Goal: Task Accomplishment & Management: Manage account settings

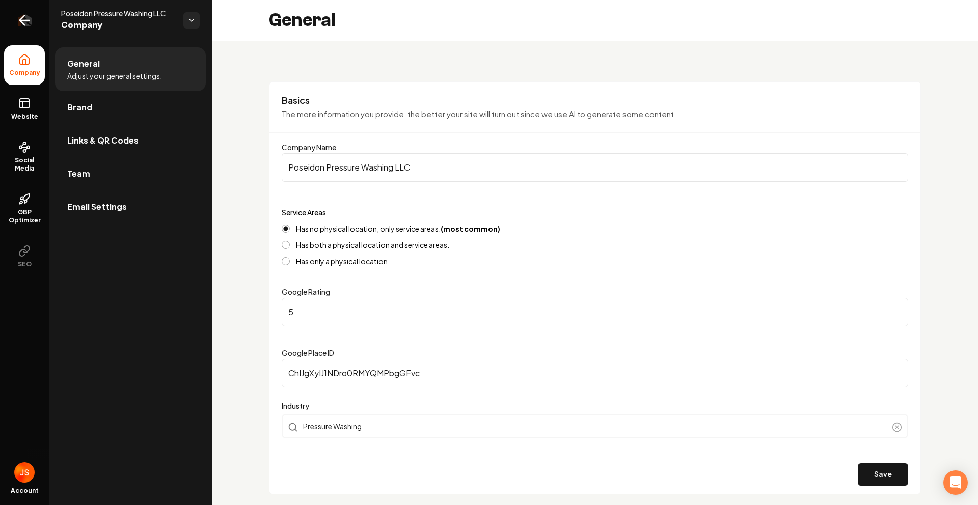
click at [16, 22] on link "Return to dashboard" at bounding box center [24, 20] width 49 height 41
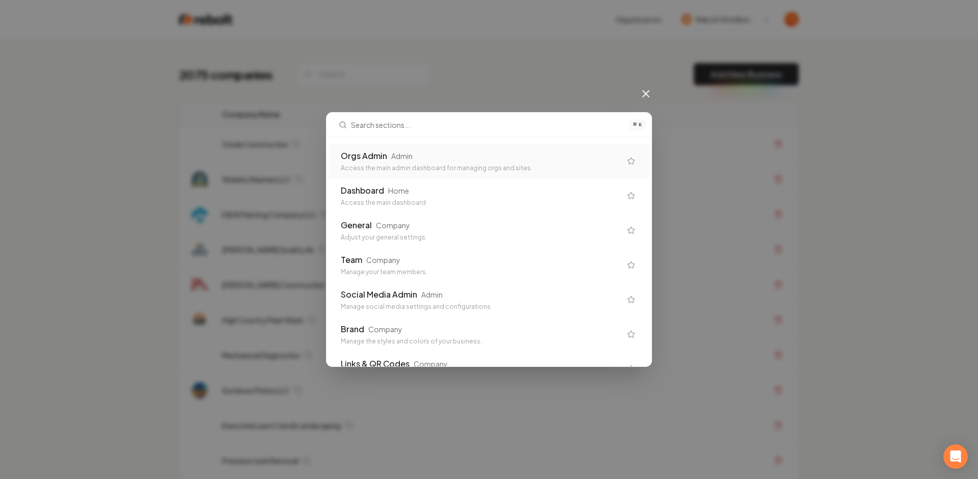
click at [374, 156] on div "Orgs Admin" at bounding box center [364, 156] width 46 height 12
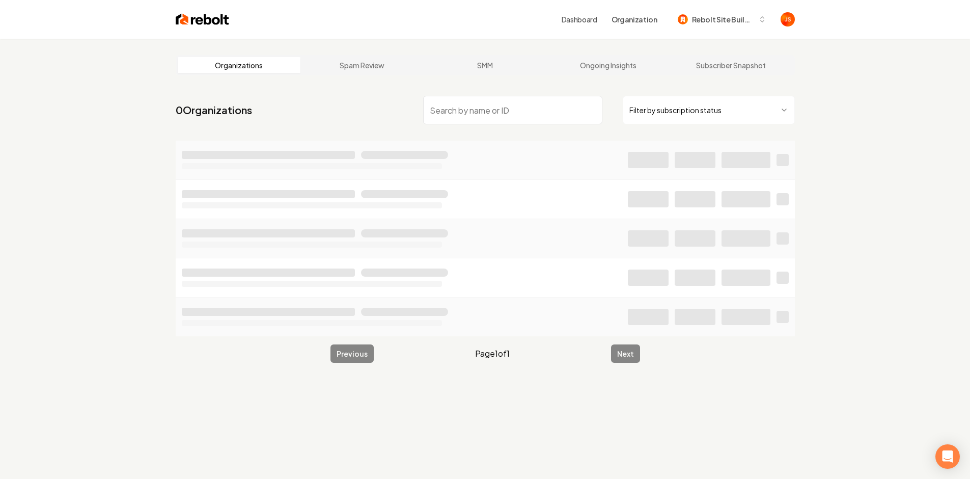
drag, startPoint x: 524, startPoint y: 111, endPoint x: 683, endPoint y: 110, distance: 159.4
click at [524, 110] on input "search" at bounding box center [512, 110] width 179 height 29
click at [678, 109] on html "Dashboard Organization Rebolt Site Builder Organizations Spam Review SMM Ongoin…" at bounding box center [489, 239] width 978 height 479
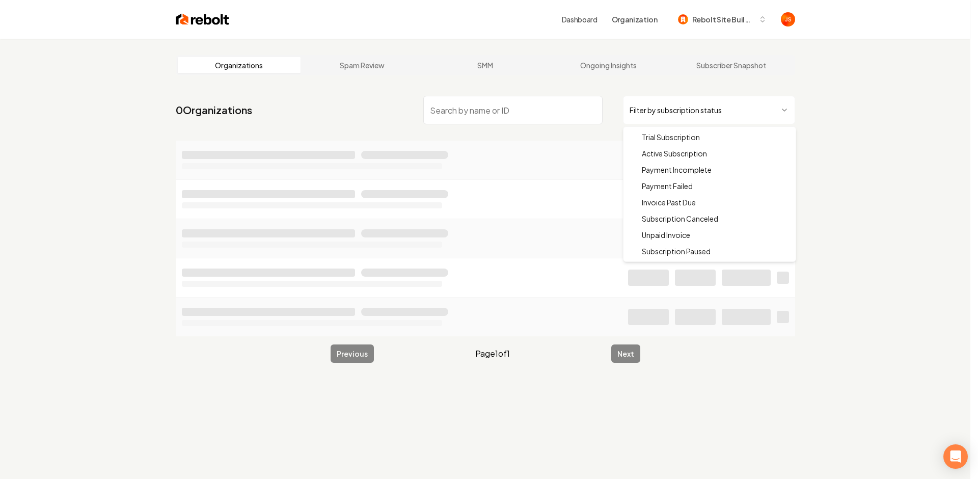
drag, startPoint x: 664, startPoint y: 152, endPoint x: 586, endPoint y: 129, distance: 81.7
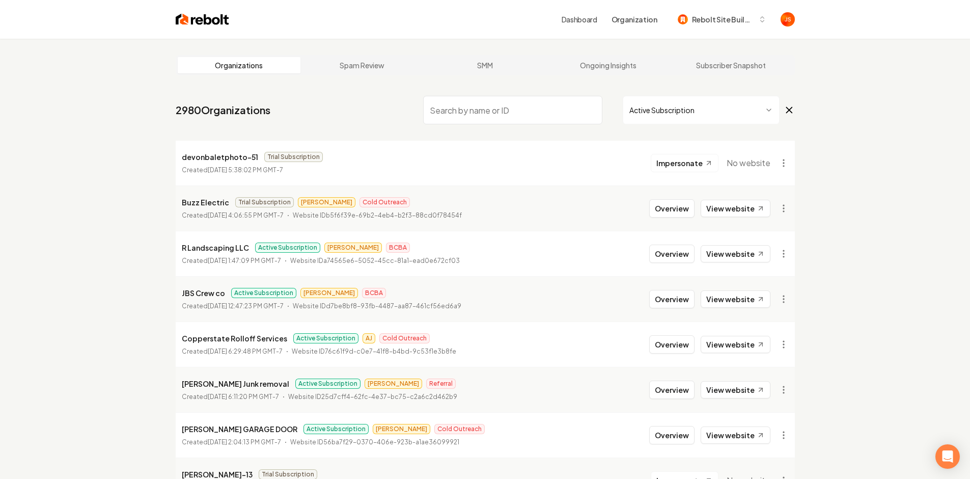
click at [555, 115] on input "search" at bounding box center [512, 110] width 179 height 29
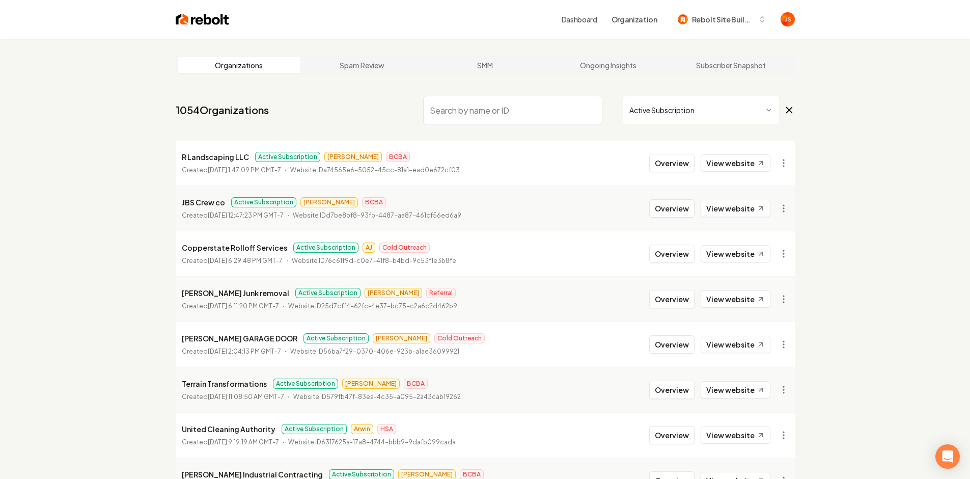
click at [532, 118] on input "search" at bounding box center [512, 110] width 179 height 29
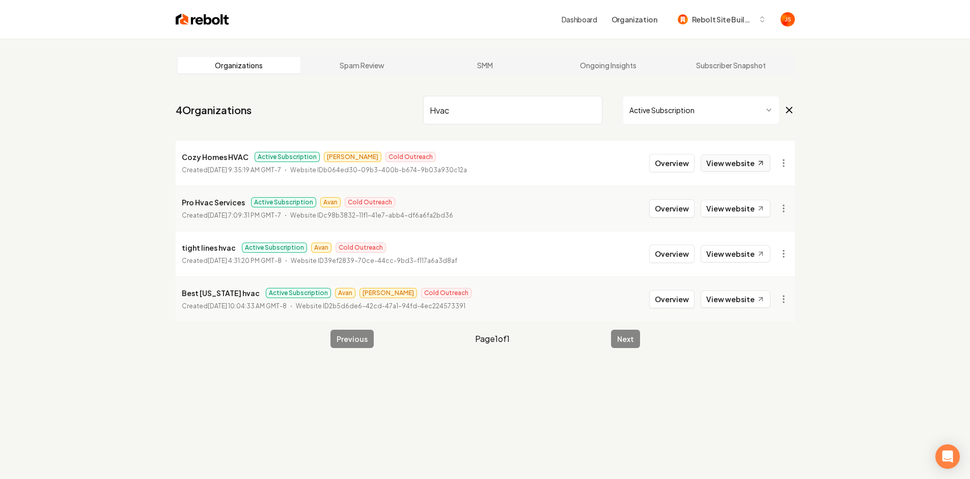
type input "Hvac"
click at [711, 157] on link "View website" at bounding box center [736, 162] width 70 height 17
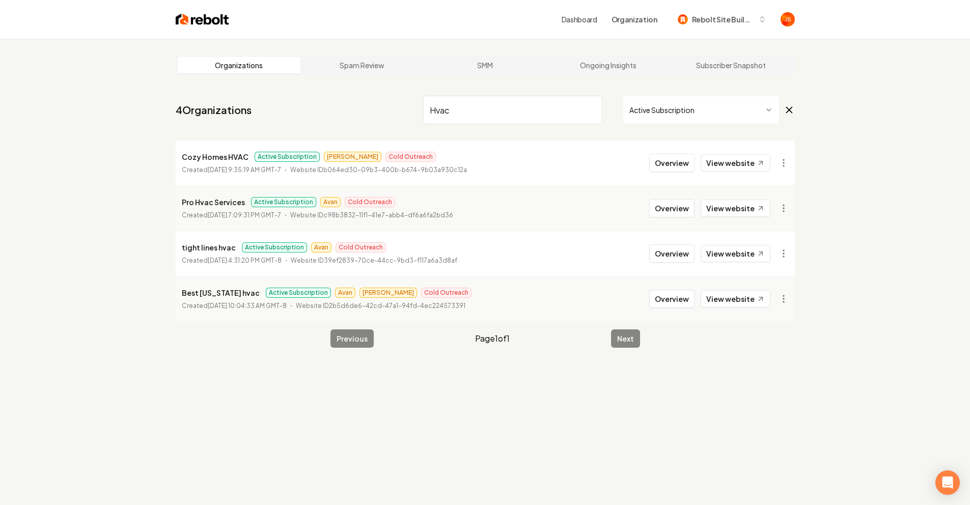
click at [597, 108] on input "Hvac" at bounding box center [512, 110] width 179 height 29
click at [593, 108] on input "Hvac" at bounding box center [512, 110] width 179 height 29
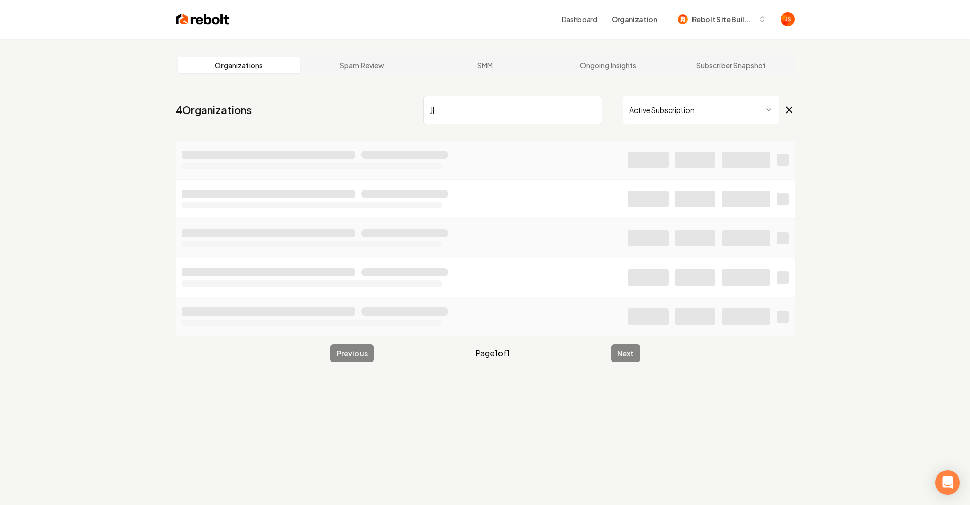
type input "J"
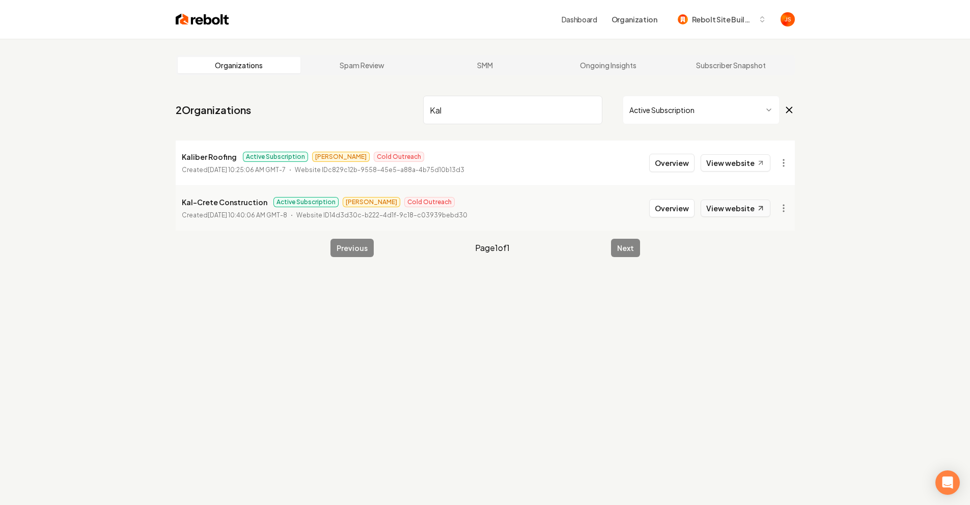
type input "Kal"
click at [760, 204] on icon at bounding box center [760, 208] width 9 height 9
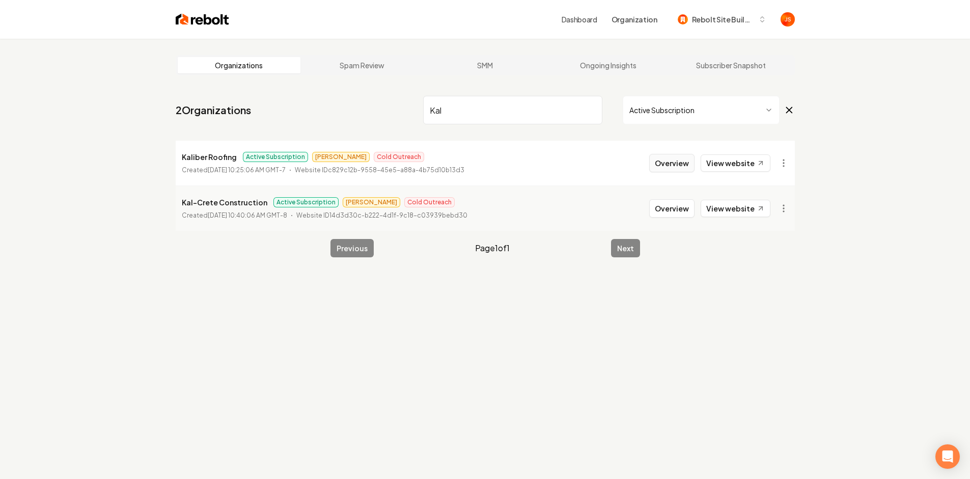
click at [657, 159] on button "Overview" at bounding box center [671, 163] width 45 height 18
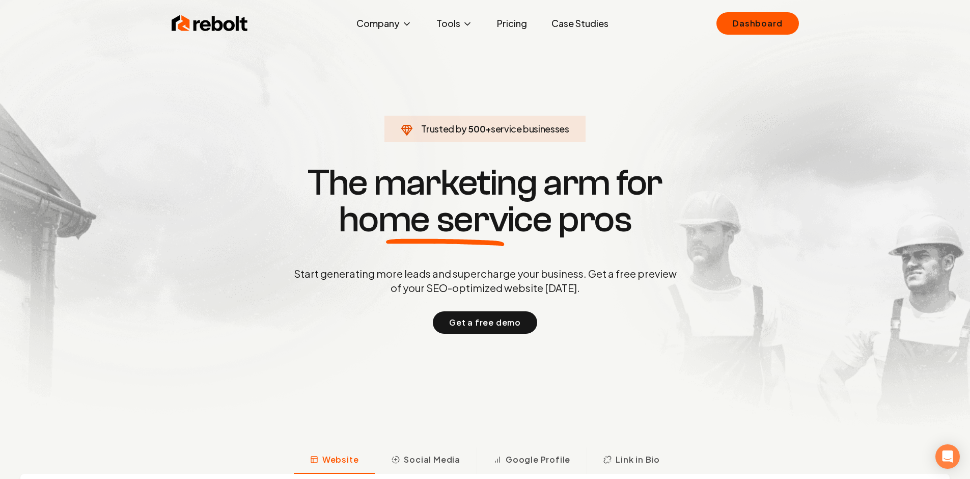
click at [766, 36] on div "Rebolt Company About Blog Jobs Tools Google Review QR Code Generator Google Bus…" at bounding box center [485, 23] width 652 height 31
click at [762, 24] on link "Dashboard" at bounding box center [757, 23] width 82 height 22
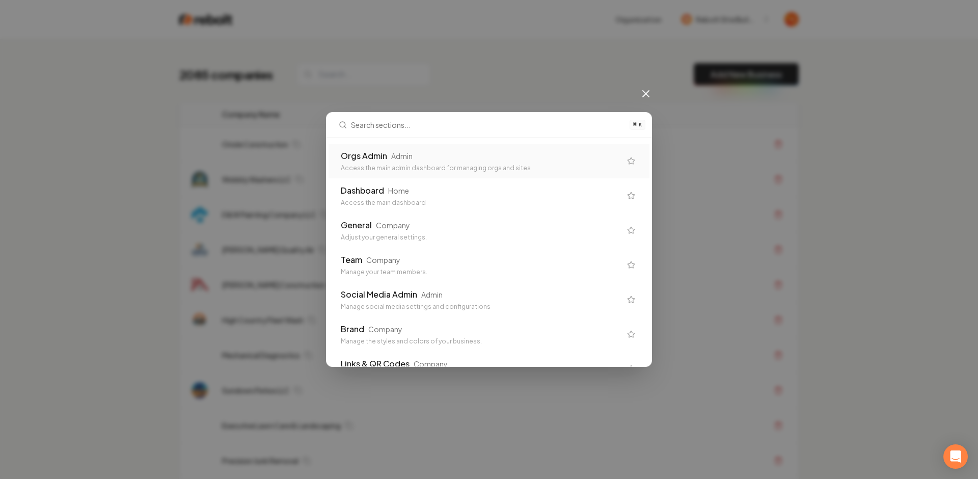
click at [492, 152] on div "Orgs Admin Admin" at bounding box center [481, 156] width 280 height 12
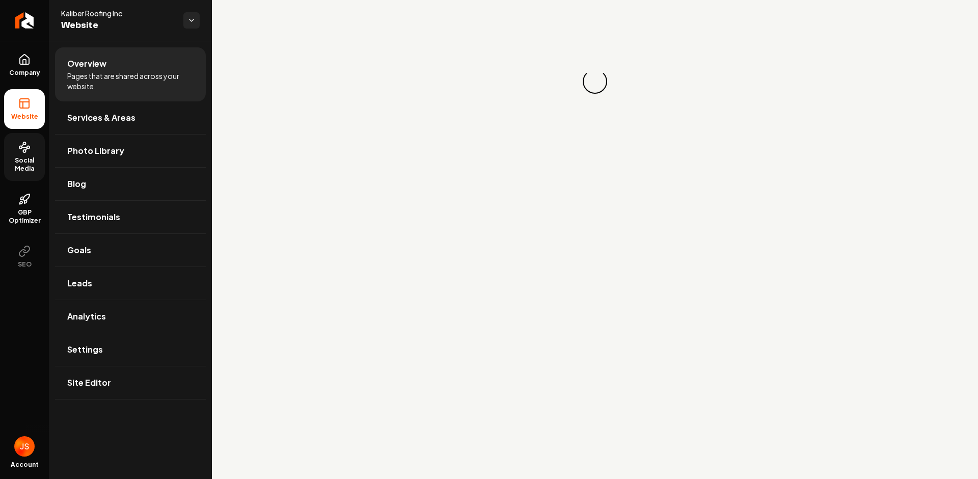
click at [13, 162] on span "Social Media" at bounding box center [24, 164] width 41 height 16
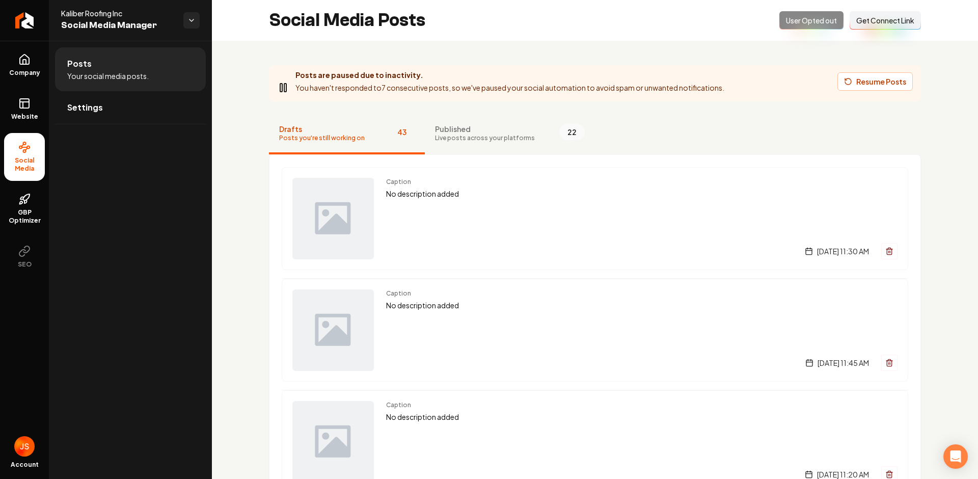
click at [857, 19] on span "Get Connect Link" at bounding box center [885, 20] width 58 height 10
click at [426, 128] on button "Published Live posts across your platforms 22" at bounding box center [510, 134] width 170 height 41
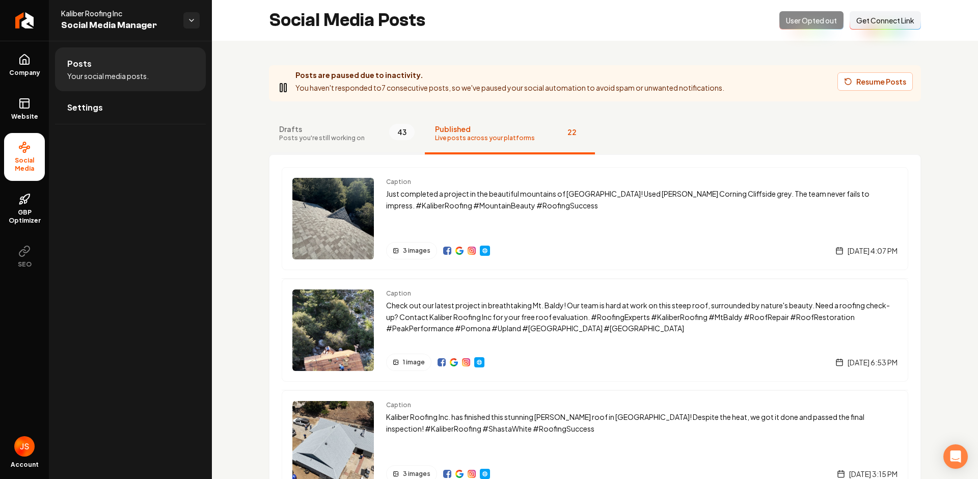
click at [330, 127] on span "Drafts" at bounding box center [322, 129] width 86 height 10
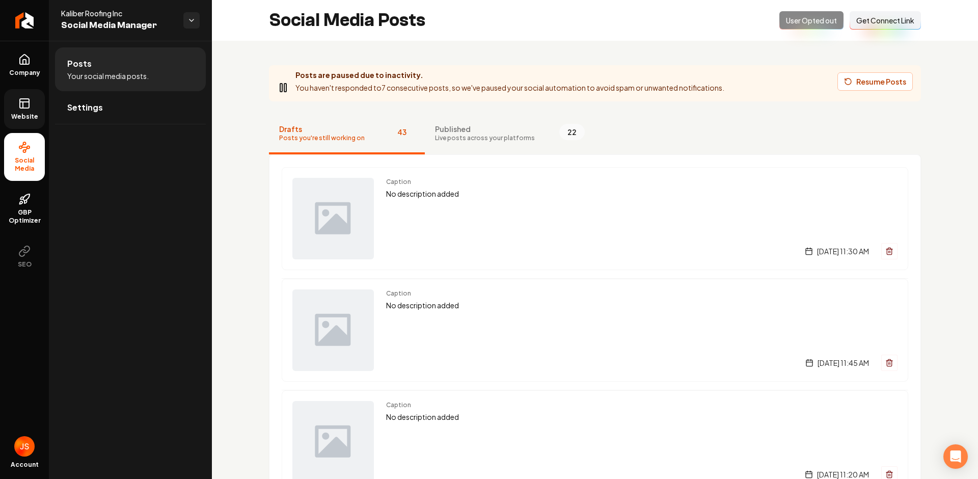
click at [34, 107] on link "Website" at bounding box center [24, 109] width 41 height 40
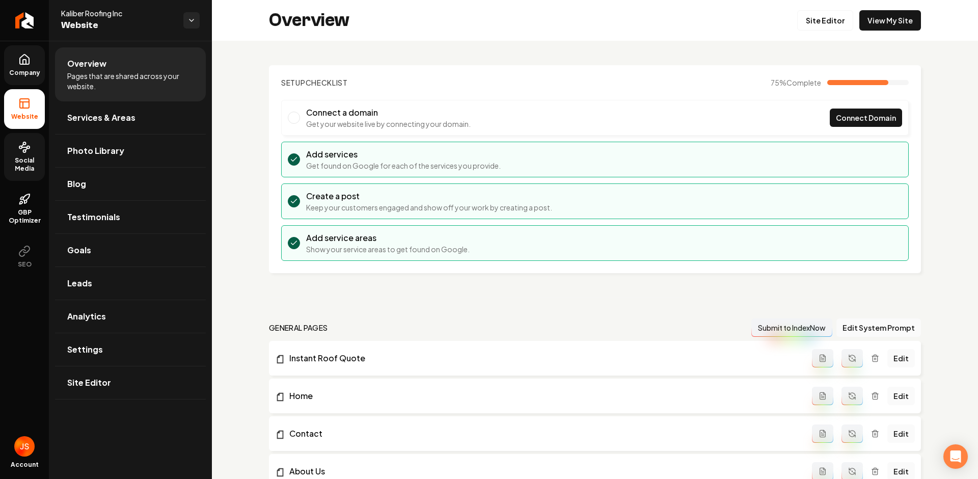
click at [25, 60] on icon at bounding box center [24, 62] width 3 height 5
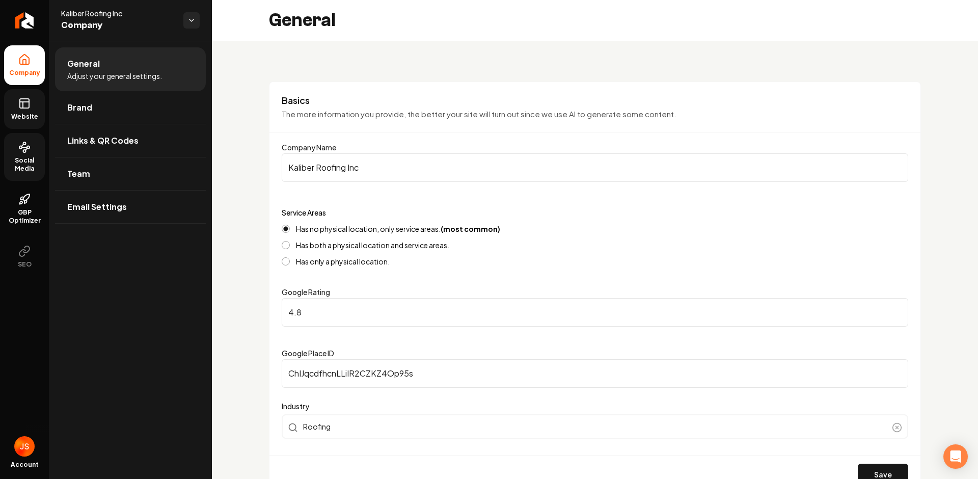
click at [24, 96] on link "Website" at bounding box center [24, 109] width 41 height 40
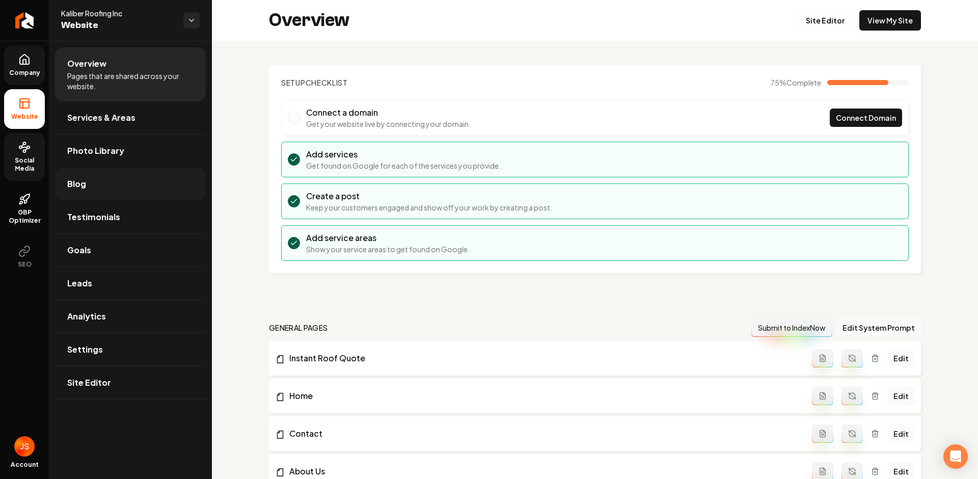
click at [77, 178] on span "Blog" at bounding box center [76, 184] width 19 height 12
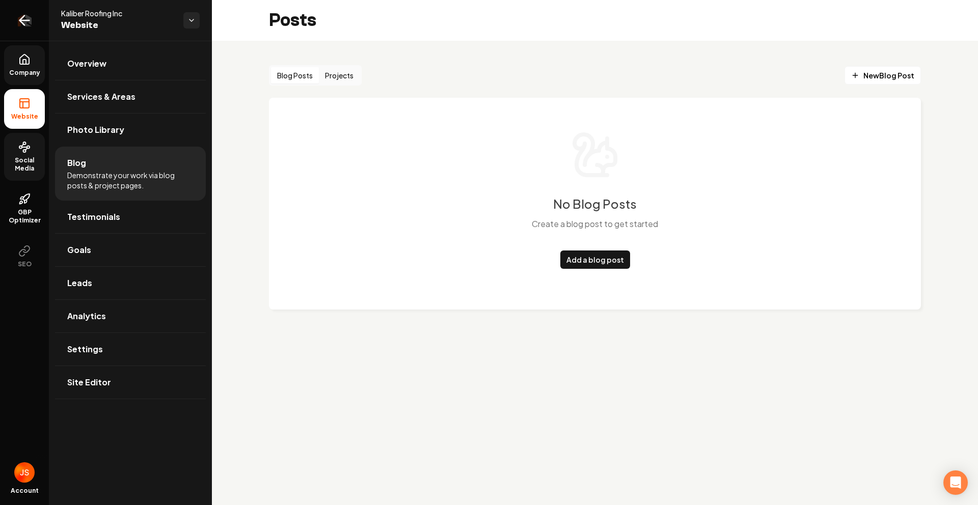
click at [10, 20] on link "Return to dashboard" at bounding box center [24, 20] width 49 height 41
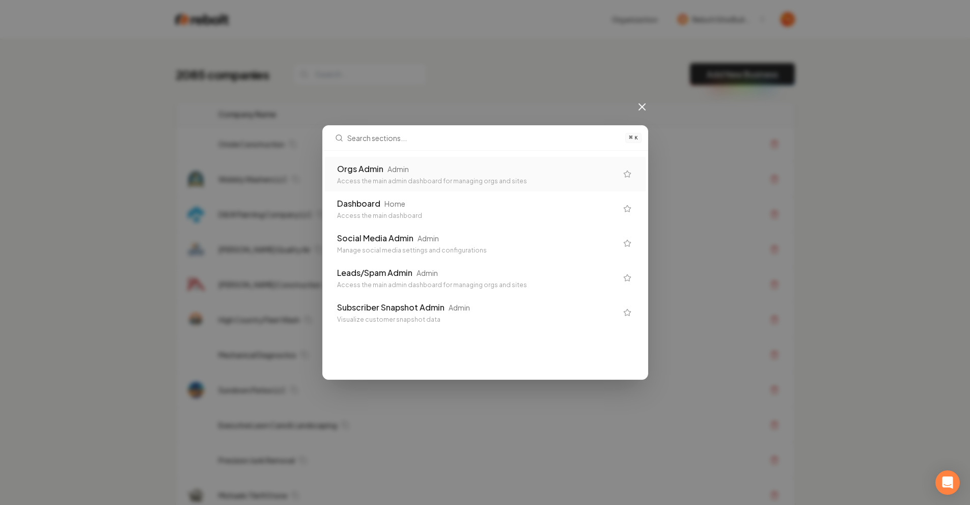
click at [397, 151] on div "Orgs Admin Admin Access the main admin dashboard for managing orgs and sites Da…" at bounding box center [485, 243] width 325 height 185
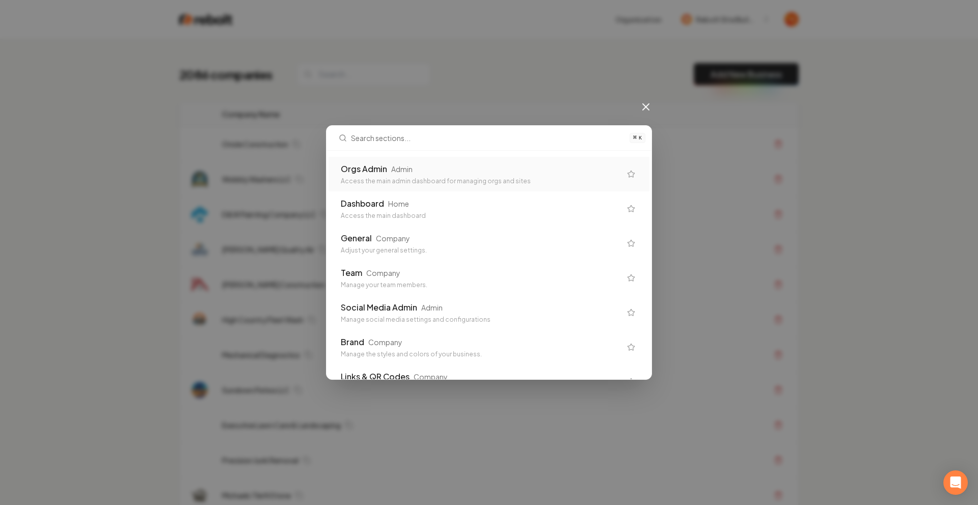
click at [629, 108] on div "⌘ K Orgs Admin Admin Access the main admin dashboard for managing orgs and site…" at bounding box center [489, 252] width 978 height 505
click at [643, 102] on icon at bounding box center [646, 107] width 12 height 12
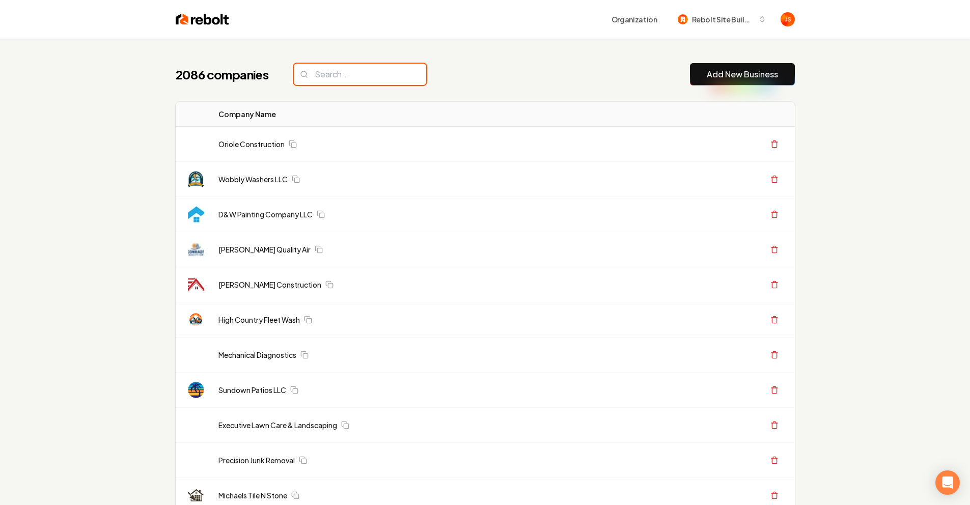
click at [324, 80] on input "search" at bounding box center [360, 74] width 132 height 21
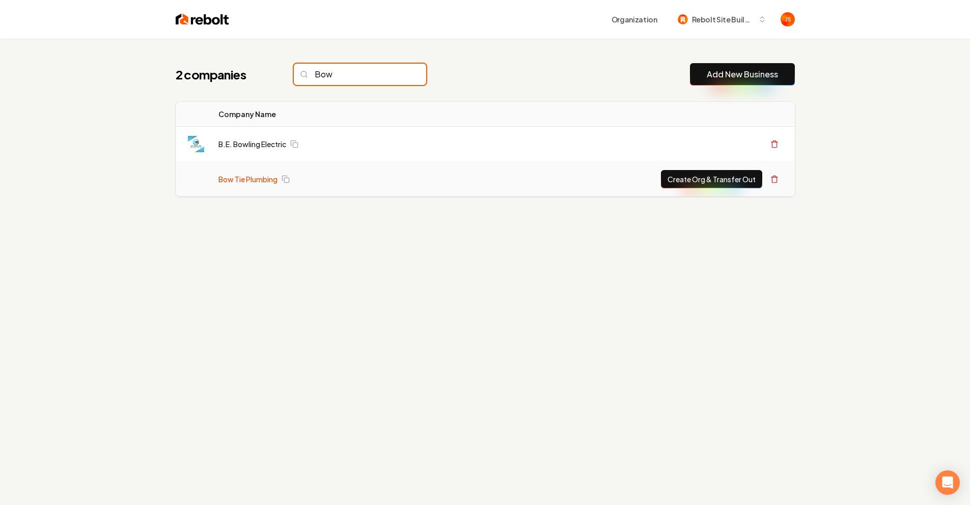
type input "Bow"
click at [252, 175] on link "Bow Tie Plumbing" at bounding box center [247, 179] width 59 height 10
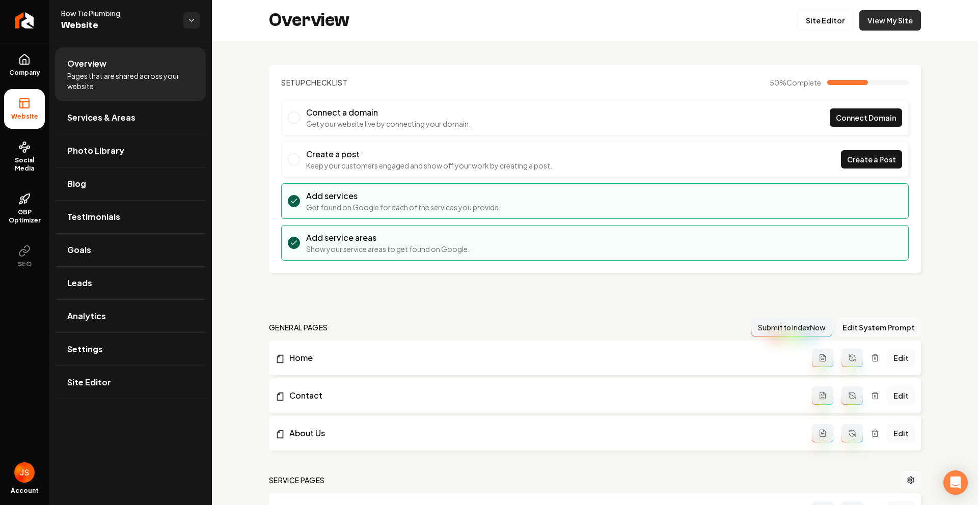
click at [885, 24] on link "View My Site" at bounding box center [890, 20] width 62 height 20
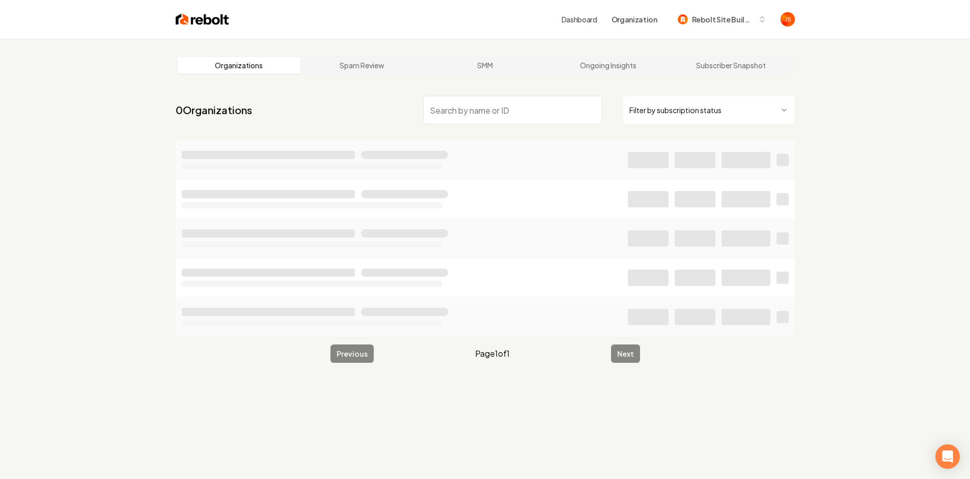
click at [671, 104] on html "Dashboard Organization Rebolt Site Builder Organizations Spam Review SMM Ongoin…" at bounding box center [485, 239] width 970 height 479
click at [496, 109] on input "search" at bounding box center [512, 110] width 179 height 29
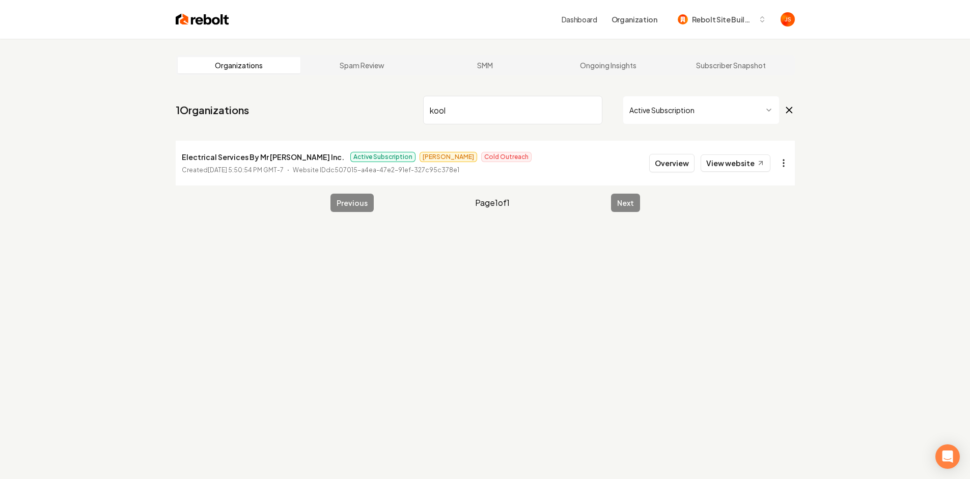
type input "kool"
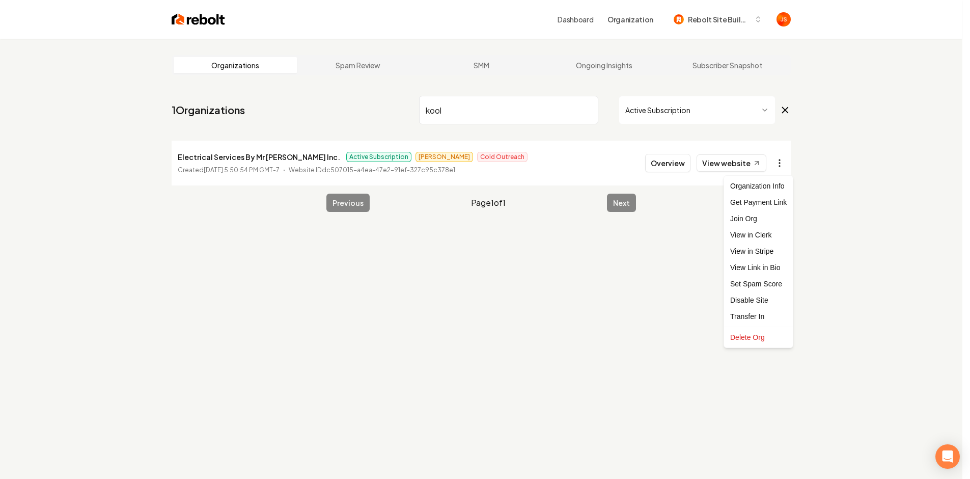
click at [782, 157] on html "Dashboard Organization Rebolt Site Builder Organizations Spam Review SMM Ongoin…" at bounding box center [485, 239] width 970 height 479
click at [754, 252] on link "View in Stripe" at bounding box center [758, 251] width 65 height 16
